Goal: Task Accomplishment & Management: Manage account settings

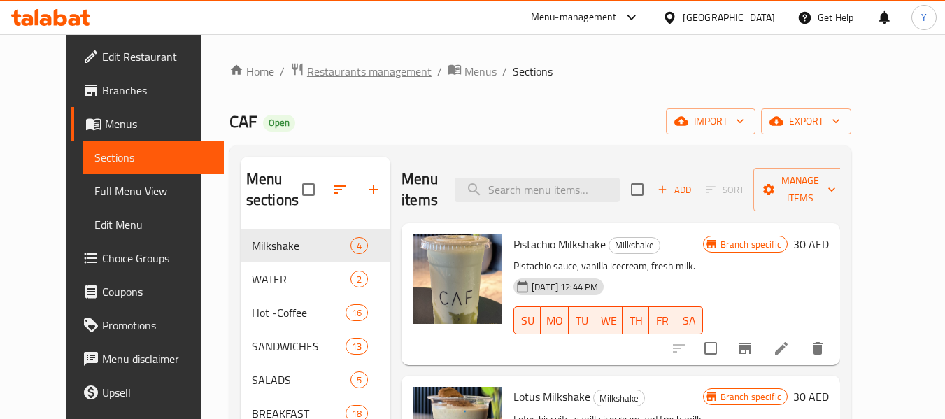
click at [334, 76] on span "Restaurants management" at bounding box center [369, 71] width 125 height 17
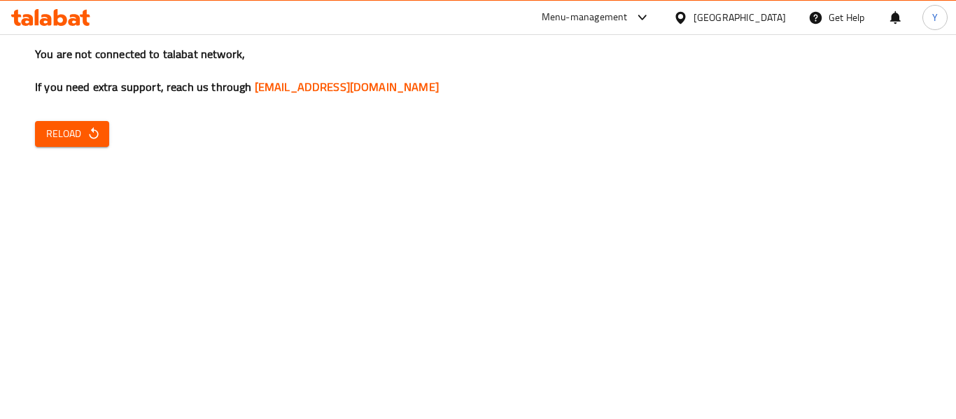
click at [95, 131] on icon "button" at bounding box center [93, 133] width 9 height 12
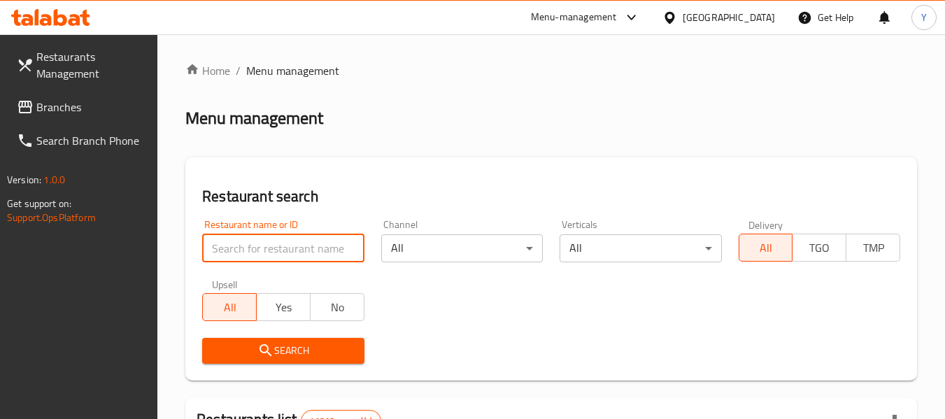
click at [305, 245] on input "search" at bounding box center [283, 248] width 162 height 28
paste input "Genatsvale Bistro"
type input "Genatsvale Bistro"
click button "Search" at bounding box center [283, 351] width 162 height 26
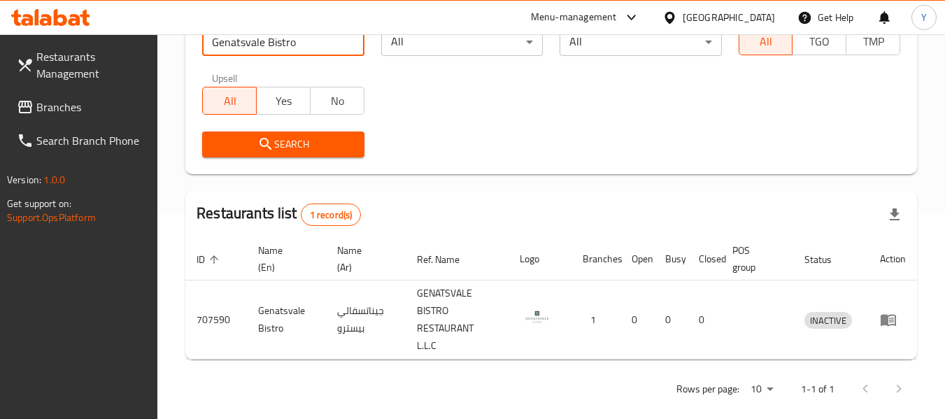
scroll to position [223, 0]
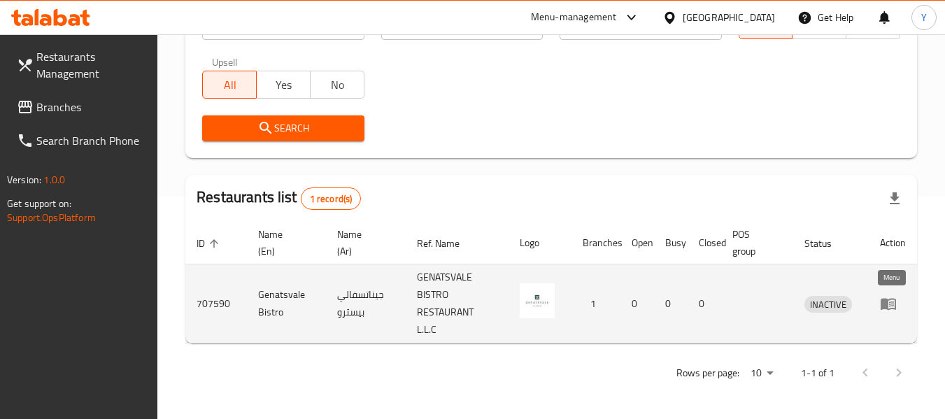
click at [890, 304] on icon "enhanced table" at bounding box center [891, 305] width 5 height 6
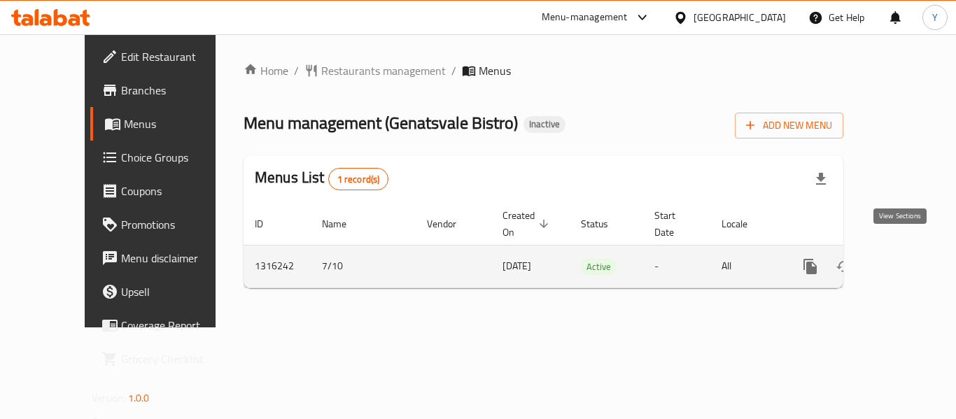
click at [903, 258] on icon "enhanced table" at bounding box center [911, 266] width 17 height 17
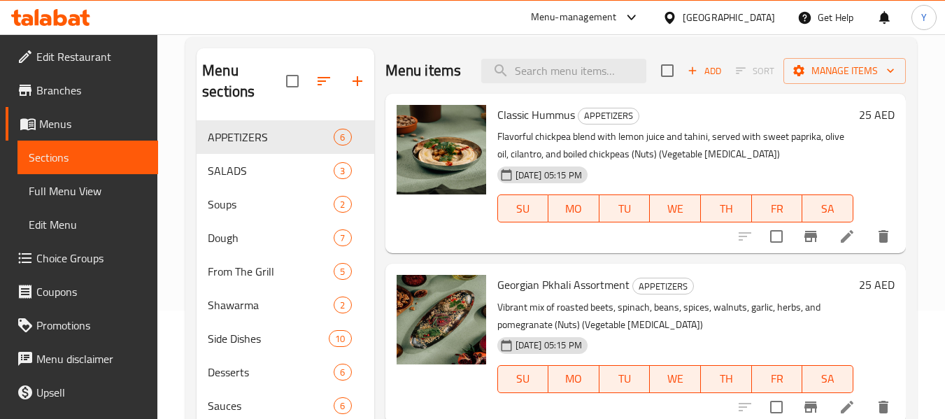
scroll to position [125, 0]
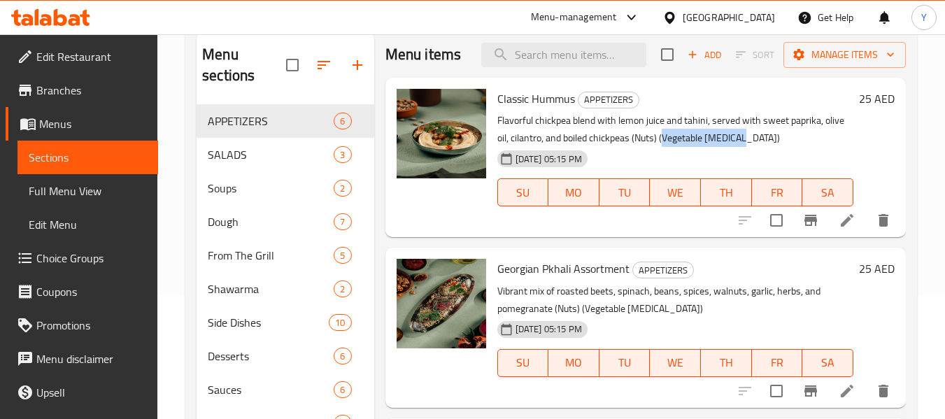
drag, startPoint x: 665, startPoint y: 158, endPoint x: 740, endPoint y: 158, distance: 74.9
click at [740, 147] on p "Flavorful chickpea blend with lemon juice and tahini, served with sweet paprika…" at bounding box center [676, 129] width 356 height 35
copy p "Vegetable Glycerin"
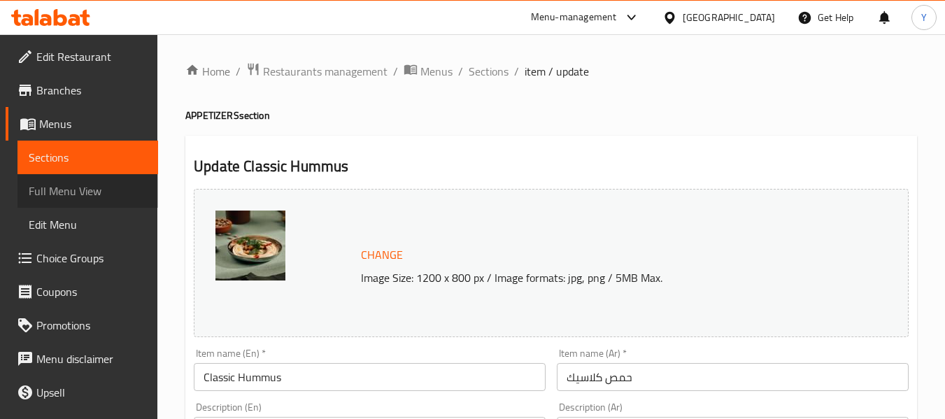
click at [115, 189] on span "Full Menu View" at bounding box center [88, 191] width 118 height 17
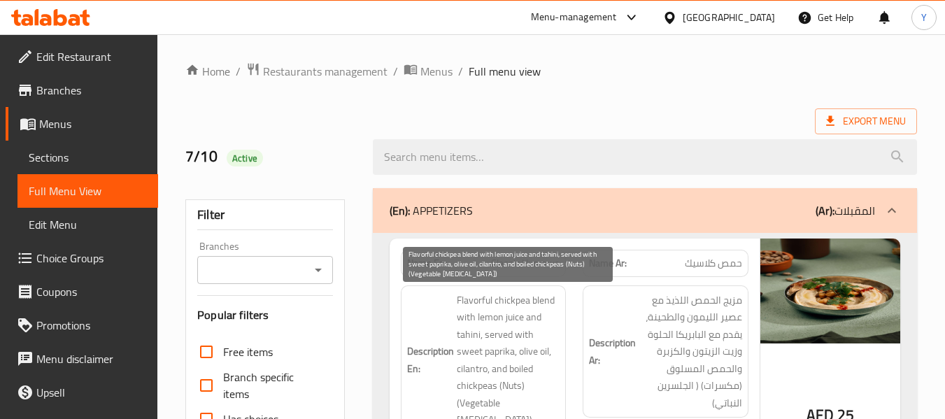
click at [490, 311] on span "Flavorful chickpea blend with lemon juice and tahini, served with sweet paprika…" at bounding box center [509, 360] width 104 height 137
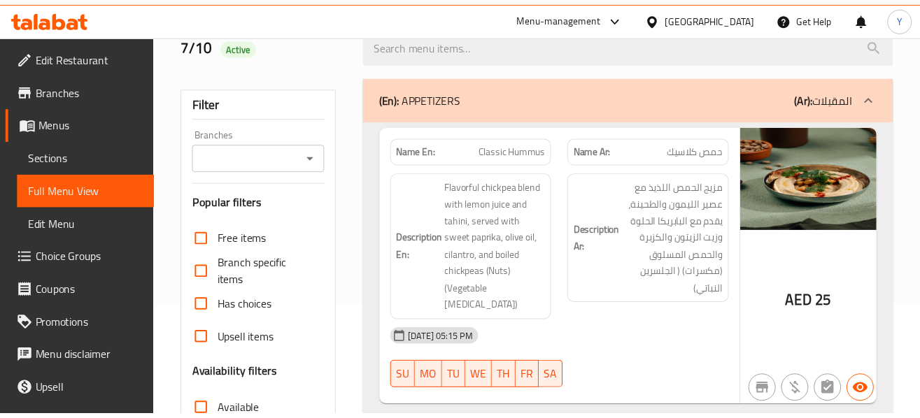
scroll to position [140, 0]
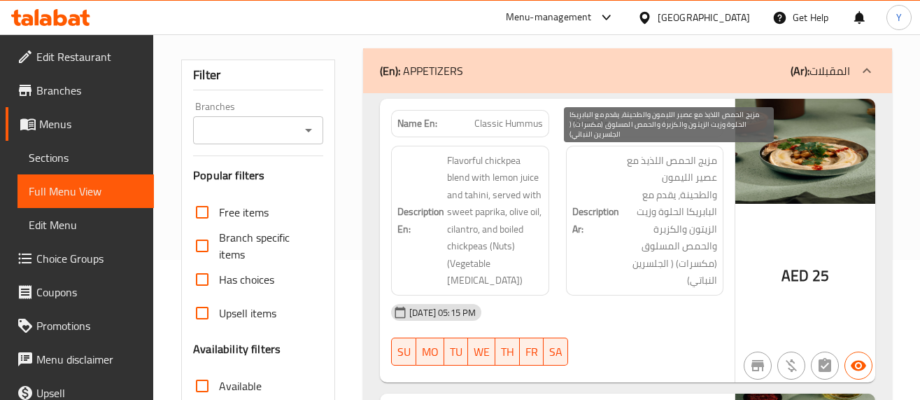
click at [685, 215] on span "مزيج الحمص اللذيذ مع عصير الليمون والطحينة، يقدم مع البابريكا الحلوة وزيت الزيت…" at bounding box center [669, 220] width 95 height 137
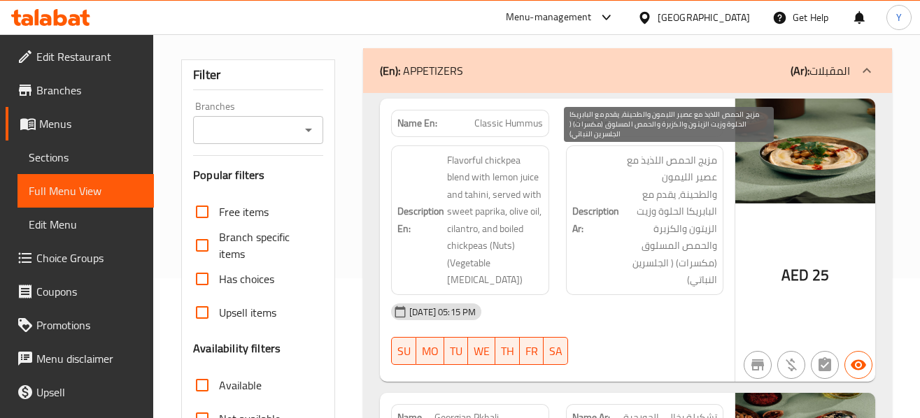
click at [666, 204] on span "مزيج الحمص اللذيذ مع عصير الليمون والطحينة، يقدم مع البابريكا الحلوة وزيت الزيت…" at bounding box center [669, 220] width 95 height 137
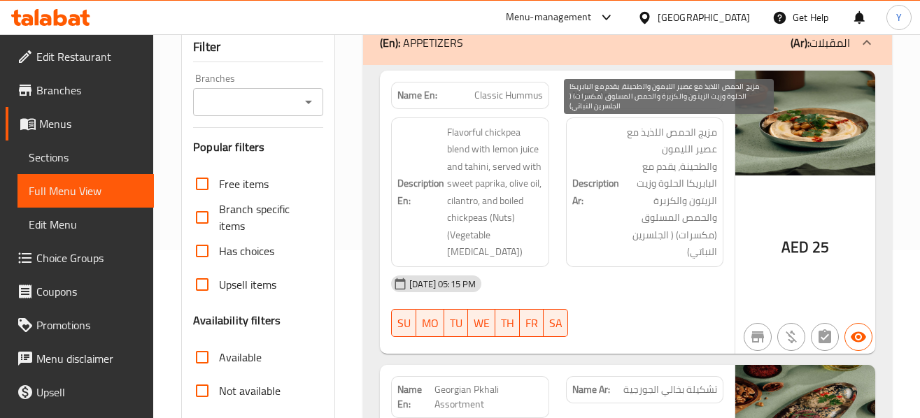
scroll to position [196, 0]
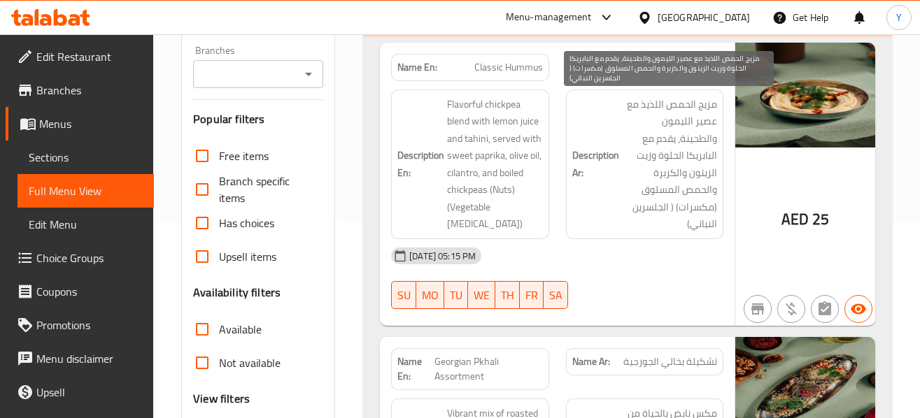
click at [696, 190] on span "مزيج الحمص اللذيذ مع عصير الليمون والطحينة، يقدم مع البابريكا الحلوة وزيت الزيت…" at bounding box center [669, 164] width 95 height 137
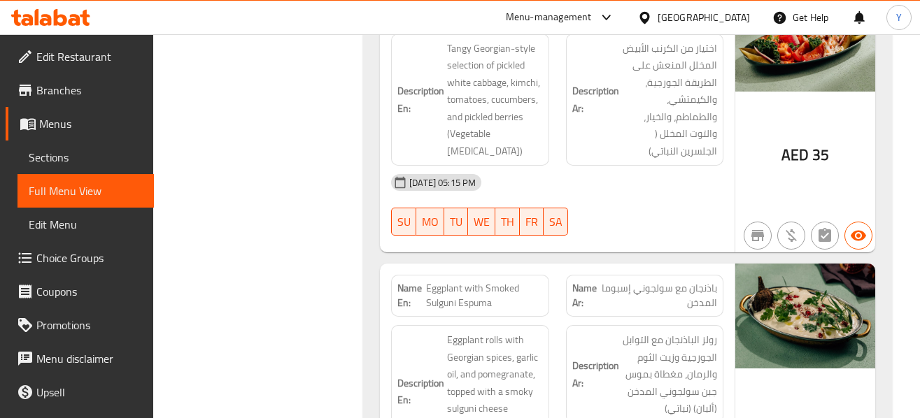
scroll to position [1344, 0]
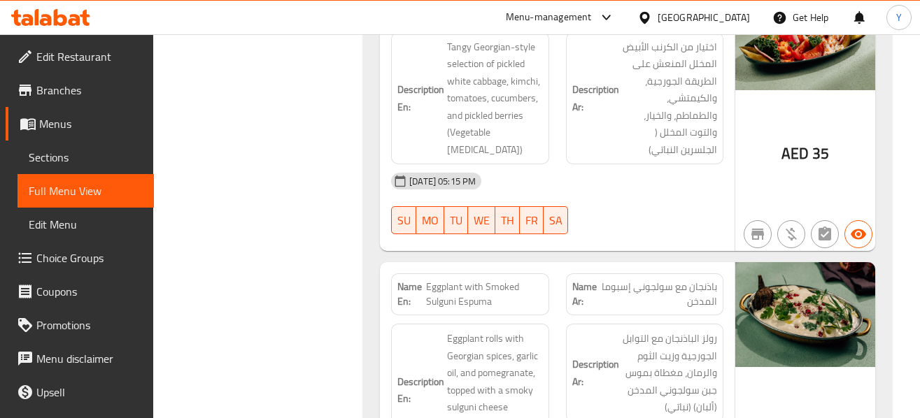
click at [676, 195] on div "Name En: Pickled Assortment Name Ar: تشكيلة مخللات Description En: Tangy Georgi…" at bounding box center [557, 118] width 355 height 267
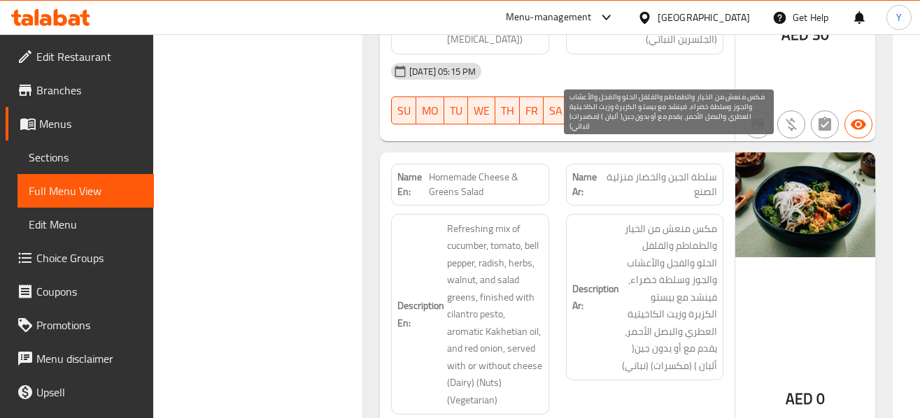
scroll to position [2407, 0]
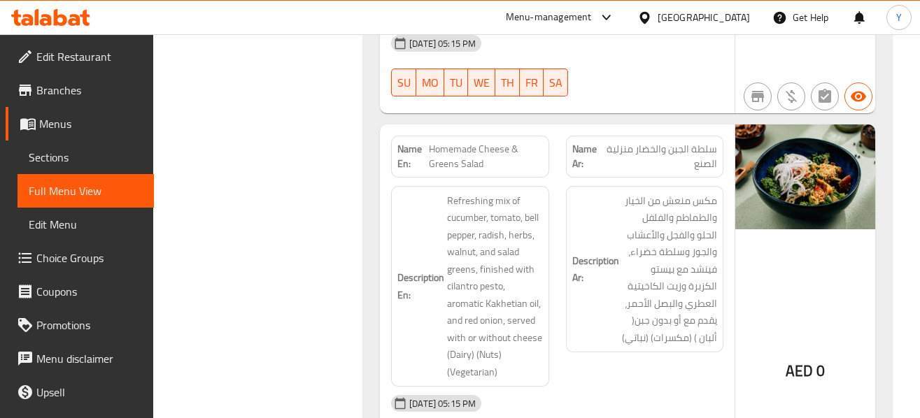
click at [740, 171] on div "AED 0" at bounding box center [805, 336] width 140 height 423
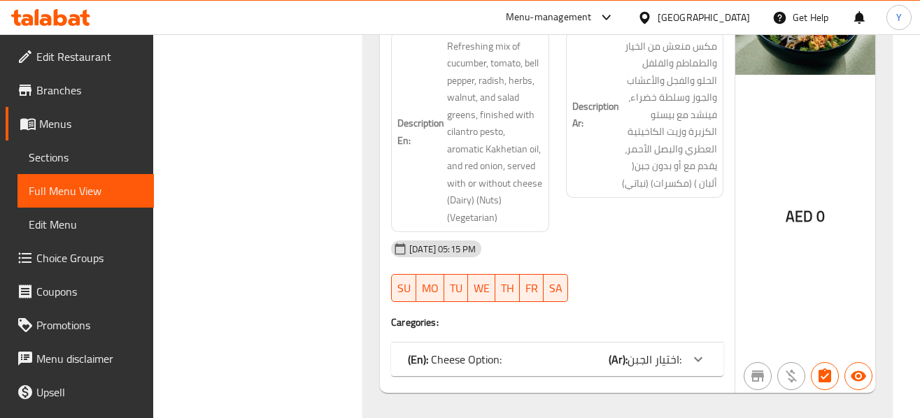
scroll to position [2575, 0]
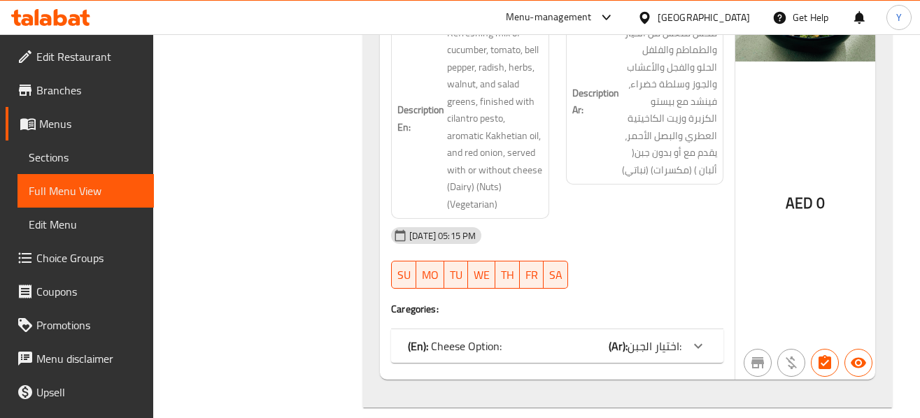
click at [681, 336] on span "اختيار الجبن:" at bounding box center [655, 346] width 54 height 21
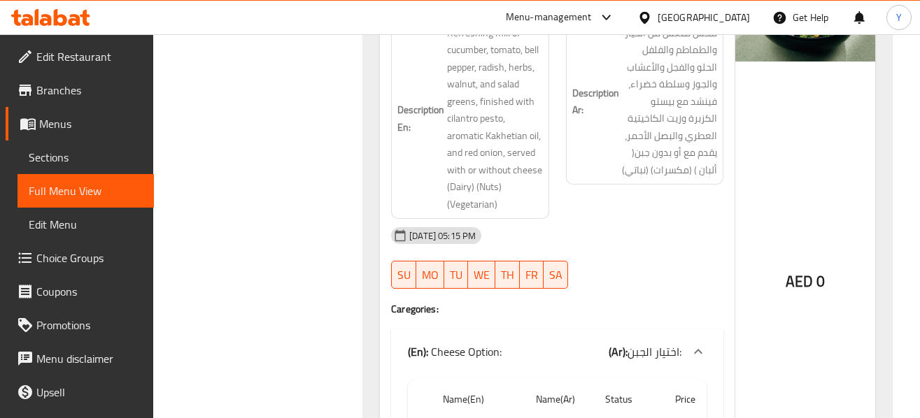
click at [748, 216] on div "AED 0" at bounding box center [805, 247] width 140 height 580
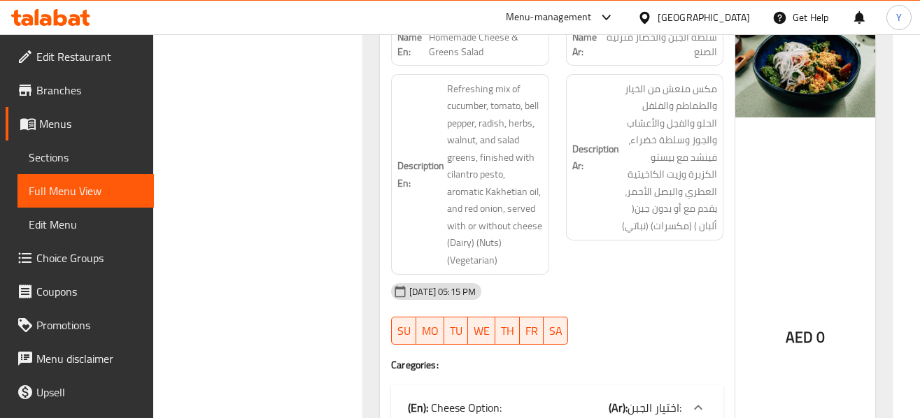
scroll to position [2491, 0]
